Goal: Navigation & Orientation: Find specific page/section

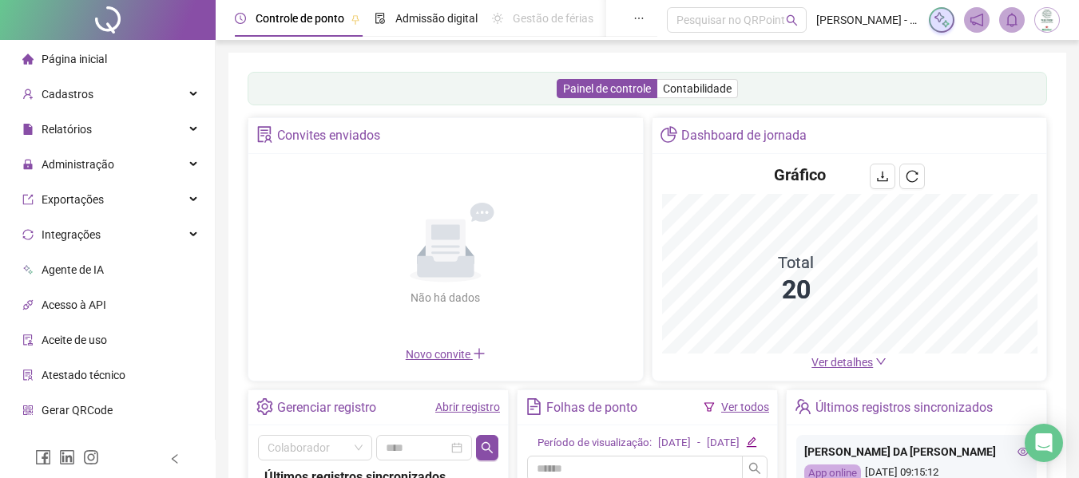
click at [91, 55] on span "Página inicial" at bounding box center [74, 59] width 65 height 13
click at [105, 57] on span "Página inicial" at bounding box center [74, 59] width 65 height 13
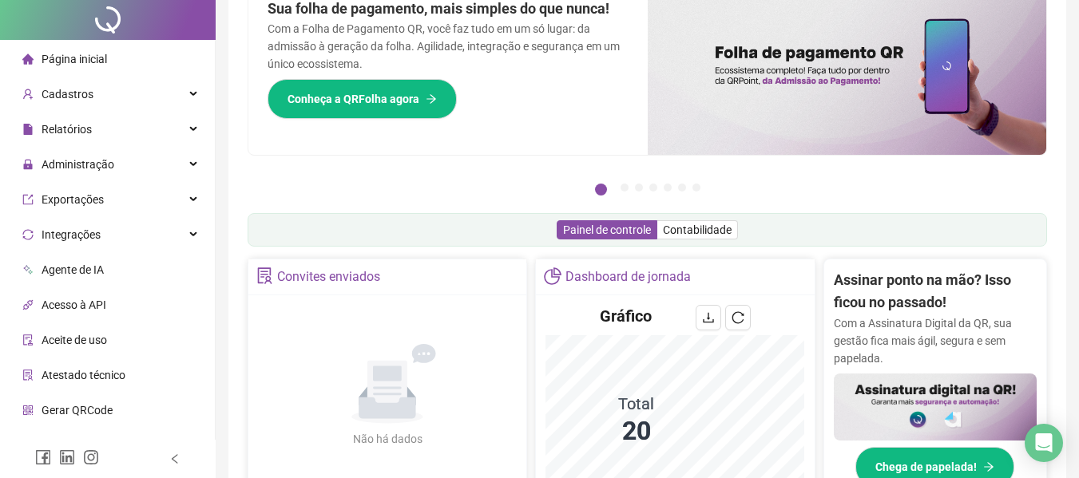
scroll to position [240, 0]
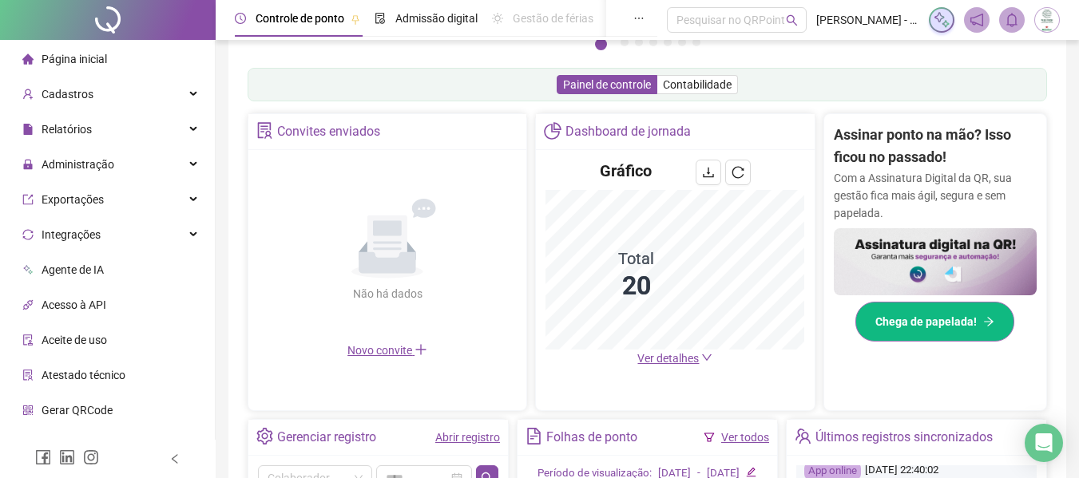
click at [953, 316] on span "Chega de papelada!" at bounding box center [925, 322] width 101 height 18
click at [633, 20] on icon "ellipsis" at bounding box center [638, 18] width 11 height 11
click at [655, 59] on span "Painel do DP" at bounding box center [655, 55] width 62 height 13
